Goal: Communication & Community: Answer question/provide support

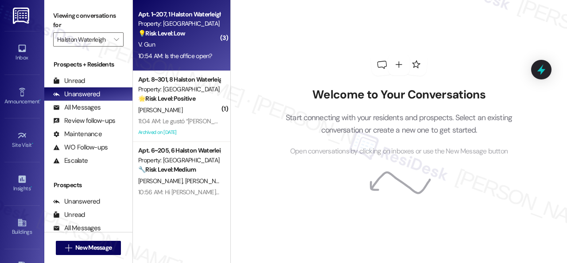
click at [188, 48] on div "V. Gun" at bounding box center [179, 44] width 84 height 11
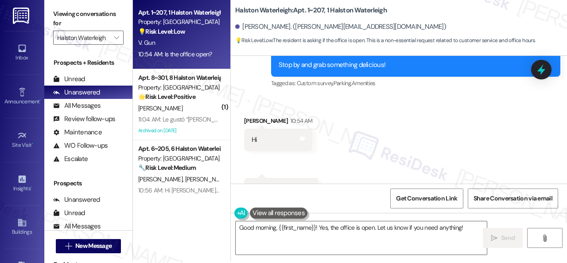
scroll to position [3, 0]
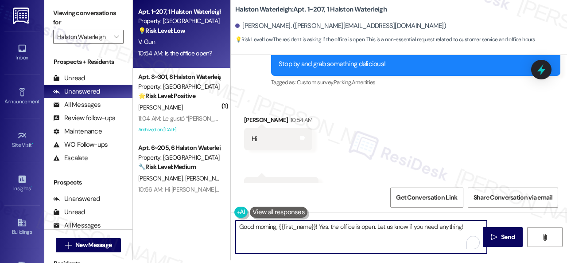
drag, startPoint x: 319, startPoint y: 226, endPoint x: 463, endPoint y: 226, distance: 144.4
click at [463, 226] on textarea "Good morning, {{first_name}}! Yes, the office is open. Let us know if you need …" at bounding box center [361, 236] width 251 height 33
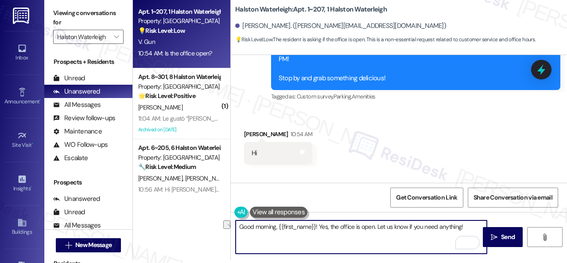
scroll to position [11740, 0]
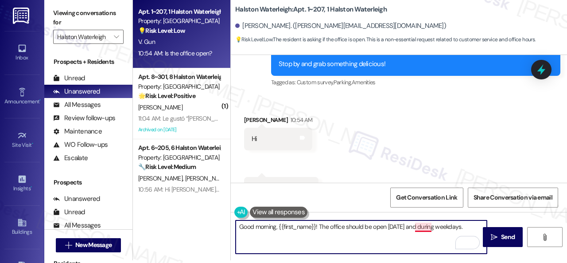
click at [422, 228] on textarea "Good morning, {{first_name}}! The office should be open [DATE] and during weekd…" at bounding box center [361, 236] width 251 height 33
click at [459, 226] on textarea "Good morning, {{first_name}}! The office should be open [DATE] and on weekdays." at bounding box center [361, 236] width 251 height 33
type textarea "Good morning, {{first_name}}! The office should be open [DATE] and on weekdays."
click at [496, 237] on span " Send" at bounding box center [503, 236] width 28 height 9
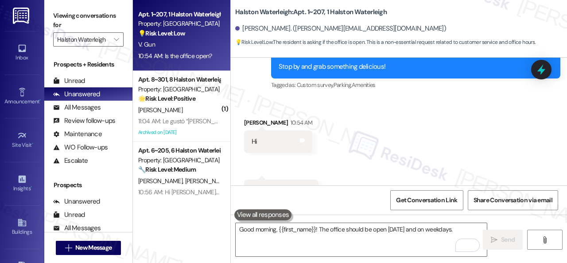
scroll to position [11739, 0]
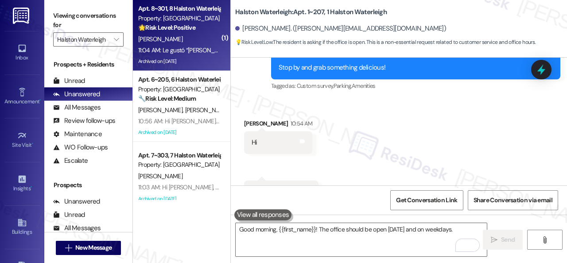
click at [190, 44] on div "[PERSON_NAME]" at bounding box center [179, 39] width 84 height 11
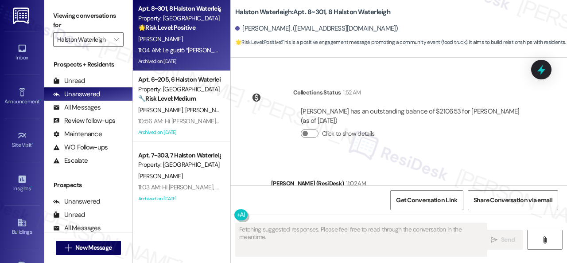
scroll to position [14895, 0]
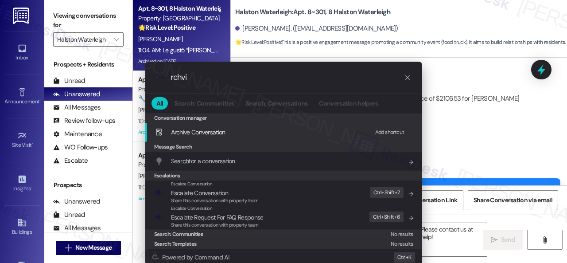
type input "rchvi"
click at [384, 131] on div "Add shortcut" at bounding box center [389, 132] width 29 height 9
click at [200, 134] on span "A rch ive Conversation" at bounding box center [198, 132] width 55 height 8
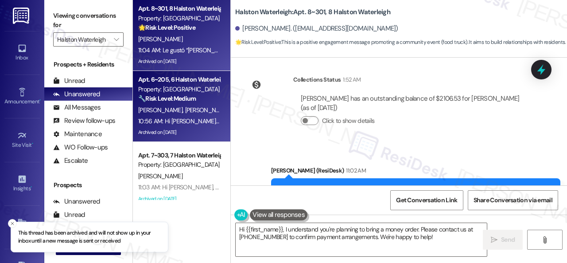
click at [205, 112] on div "P. [PERSON_NAME] [PERSON_NAME] Junior" at bounding box center [179, 110] width 84 height 11
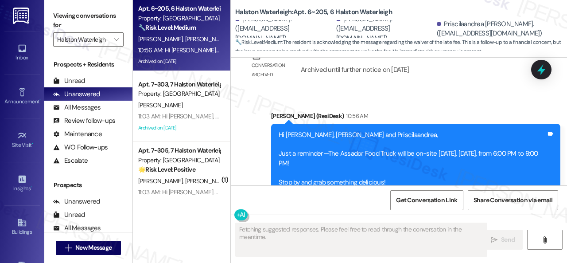
scroll to position [8121, 0]
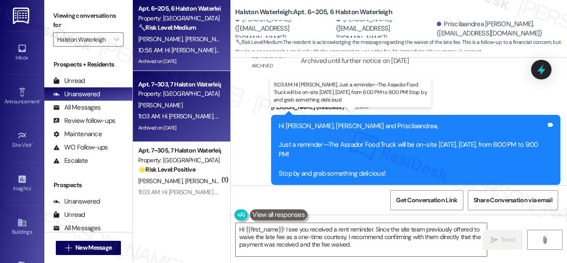
click at [180, 114] on div "11:03 AM: Hi [PERSON_NAME], Just a reminder—The Assador Food Truck will be on-s…" at bounding box center [352, 116] width 429 height 8
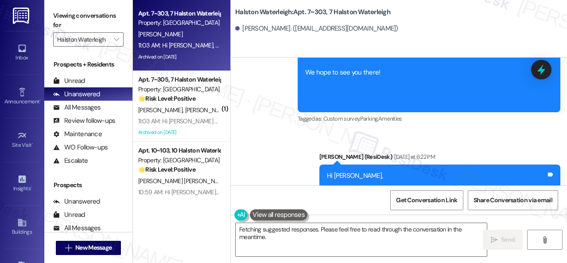
scroll to position [3, 0]
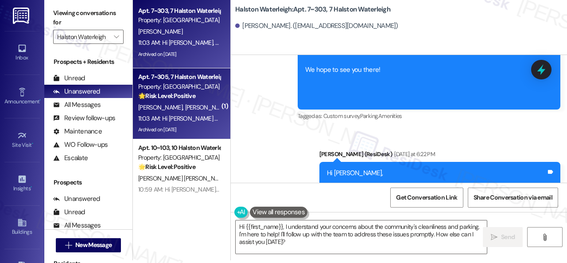
click at [207, 102] on div "[PERSON_NAME] [PERSON_NAME]" at bounding box center [179, 107] width 84 height 11
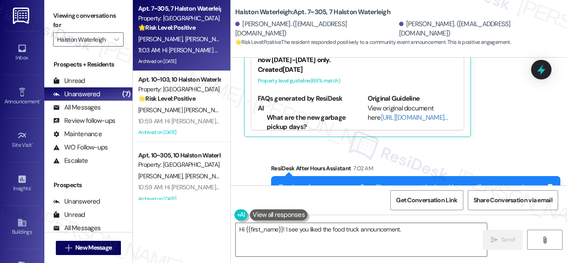
scroll to position [6589, 0]
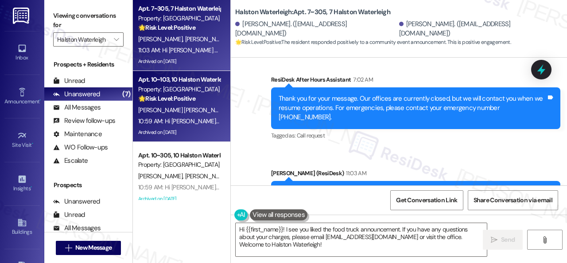
click at [218, 102] on div "Apt. 10~103, 10 Halston Waterleigh Property: Halston Waterleigh 🌟 Risk Level: P…" at bounding box center [179, 89] width 84 height 30
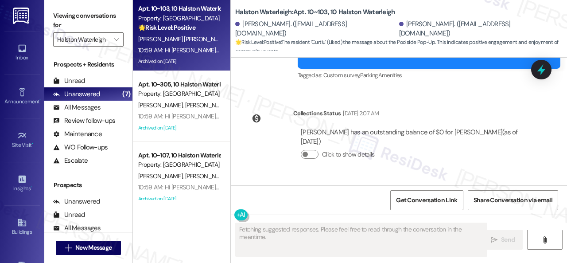
scroll to position [3, 0]
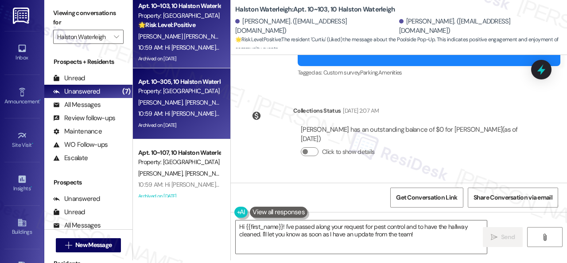
click at [202, 122] on div "Archived on [DATE]" at bounding box center [179, 125] width 84 height 11
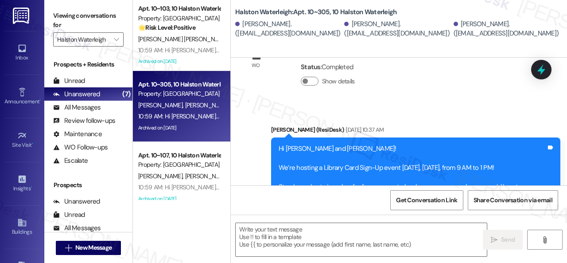
scroll to position [21467, 0]
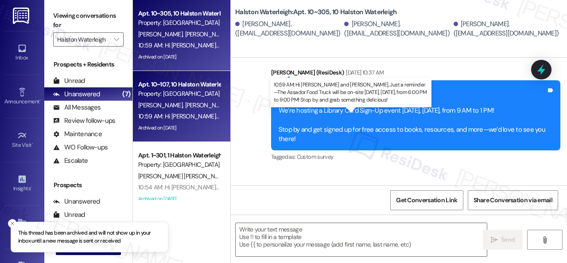
click at [205, 112] on div "10:59 AM: Hi [PERSON_NAME] and [PERSON_NAME], Just a reminder—The Assador Food …" at bounding box center [179, 116] width 84 height 11
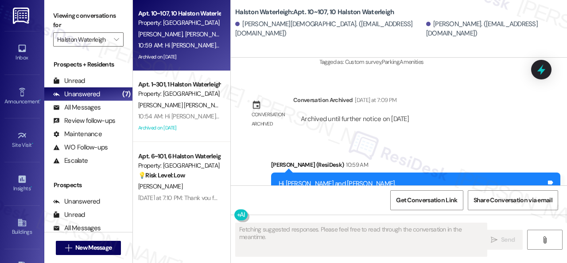
scroll to position [7799, 0]
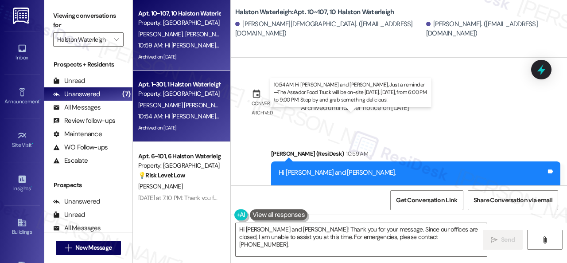
click at [195, 112] on div "10:54 AM: Hi [PERSON_NAME] and [PERSON_NAME], Just a reminder—The Assador Food …" at bounding box center [383, 116] width 490 height 8
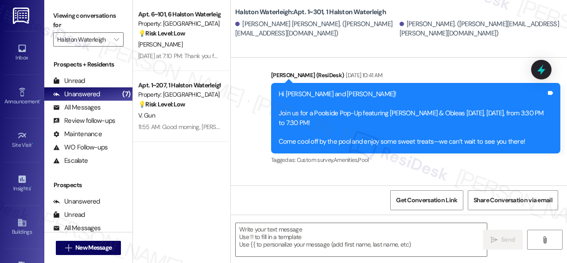
scroll to position [0, 0]
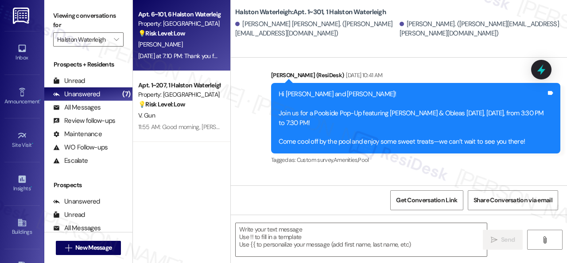
click at [203, 47] on div "[PERSON_NAME]" at bounding box center [179, 44] width 84 height 11
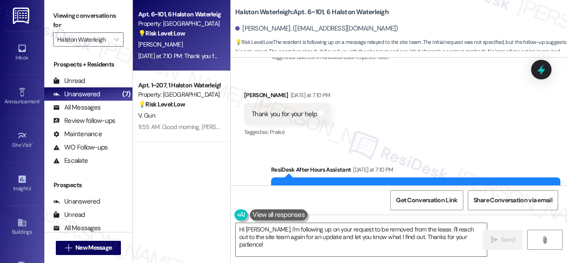
scroll to position [5404, 0]
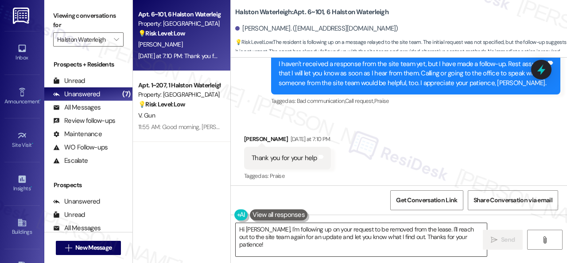
click at [292, 230] on textarea "Hi [PERSON_NAME], I'm following up on your request to be removed from the lease…" at bounding box center [361, 239] width 251 height 33
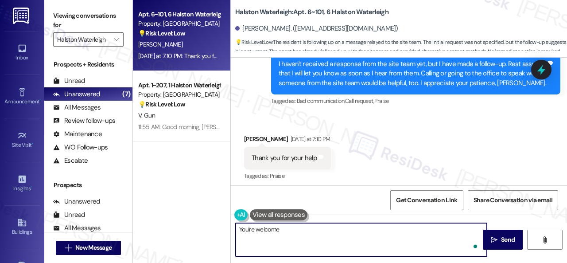
type textarea "You're welcome."
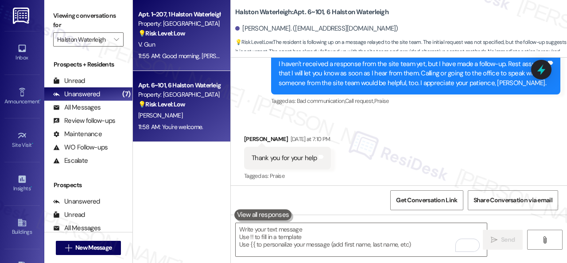
click at [197, 55] on div "11:55 AM: Good morning, [PERSON_NAME]! The office should be open [DATE] and on …" at bounding box center [260, 56] width 244 height 8
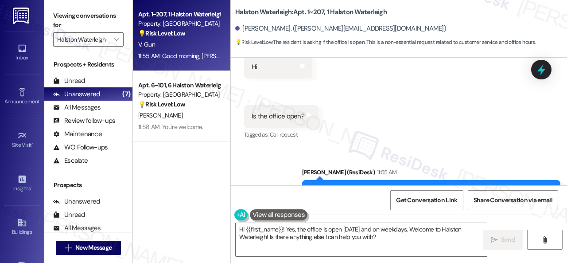
scroll to position [3, 0]
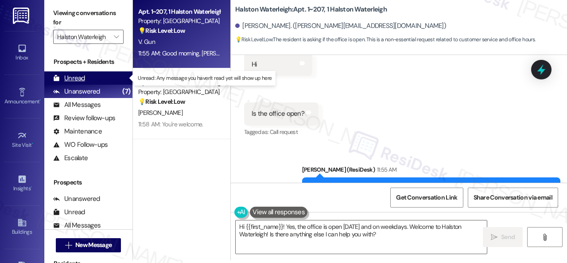
click at [85, 75] on div "Unread (0)" at bounding box center [88, 77] width 88 height 13
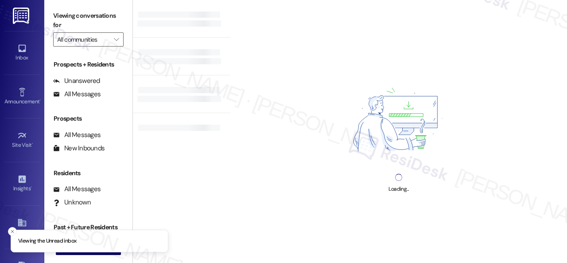
type input "Halston Waterleigh"
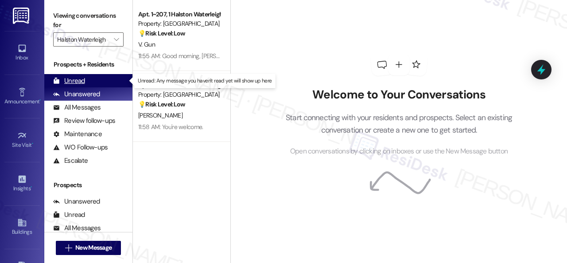
click at [73, 79] on div "Unread" at bounding box center [69, 80] width 32 height 9
